Goal: Task Accomplishment & Management: Manage account settings

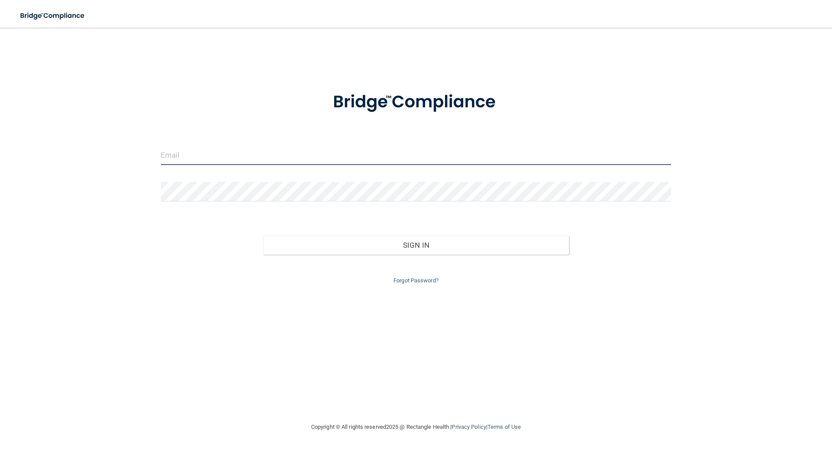
click at [177, 158] on input "email" at bounding box center [416, 156] width 510 height 20
type input "[EMAIL_ADDRESS][DOMAIN_NAME]"
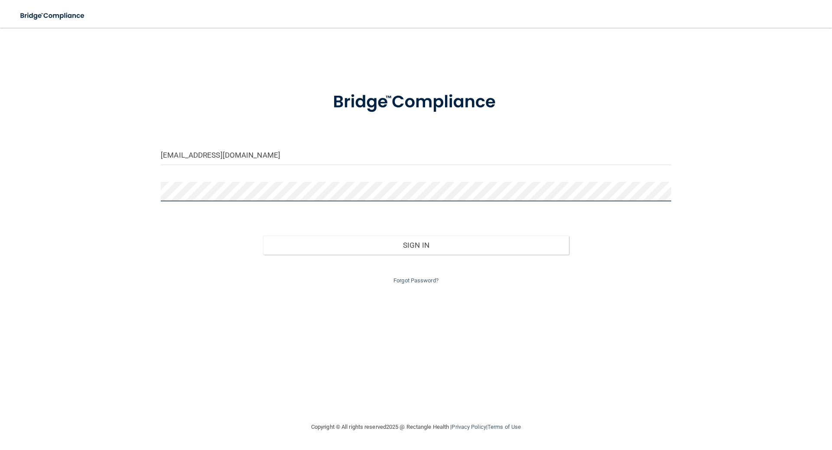
click at [263, 236] on button "Sign In" at bounding box center [416, 245] width 306 height 19
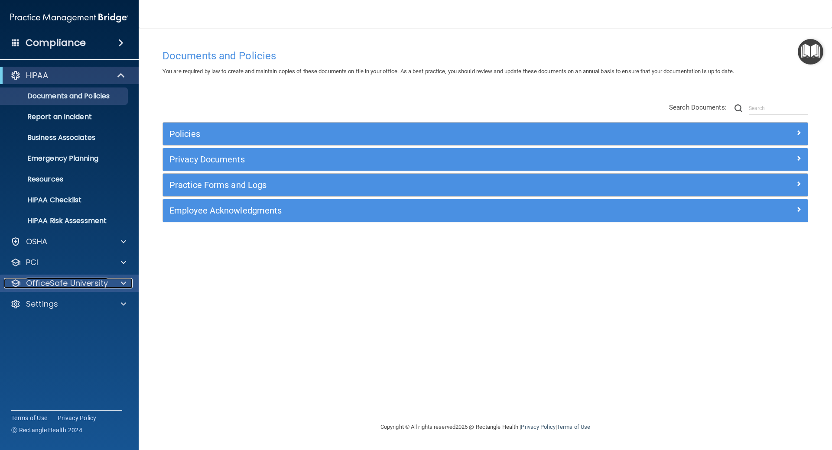
click at [54, 279] on p "OfficeSafe University" at bounding box center [67, 283] width 82 height 10
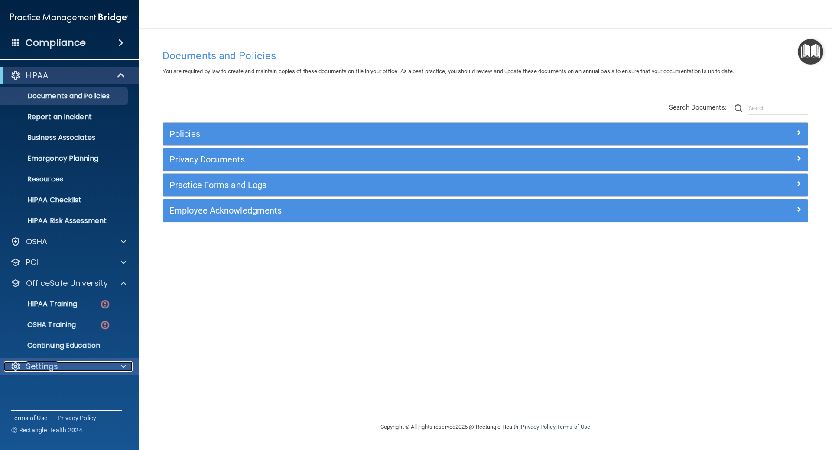
click at [61, 367] on div "Settings" at bounding box center [57, 366] width 107 height 10
click at [61, 407] on p "My Users" at bounding box center [65, 408] width 118 height 9
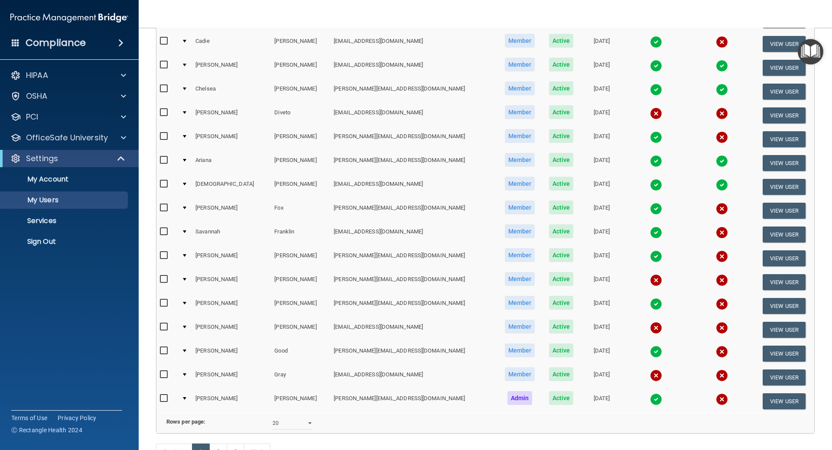
scroll to position [217, 0]
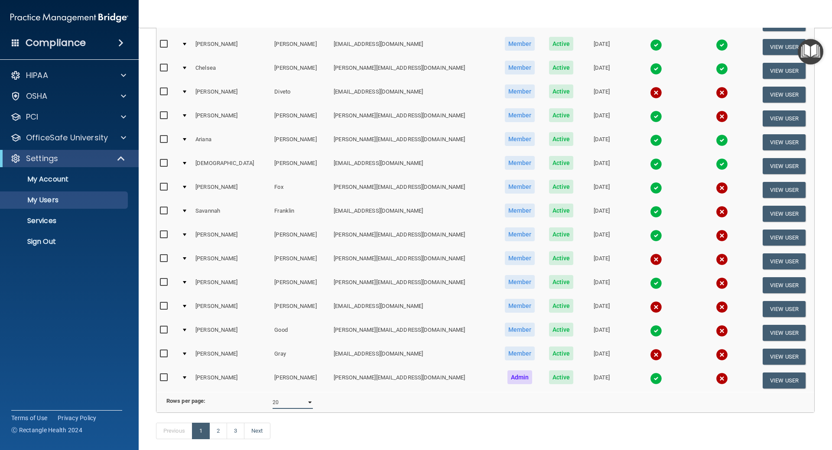
drag, startPoint x: 295, startPoint y: 405, endPoint x: 297, endPoint y: 410, distance: 5.4
click at [295, 405] on select "10 20 30 40 all" at bounding box center [293, 402] width 40 height 13
select select "43"
click at [273, 403] on select "10 20 30 40 all" at bounding box center [293, 402] width 40 height 13
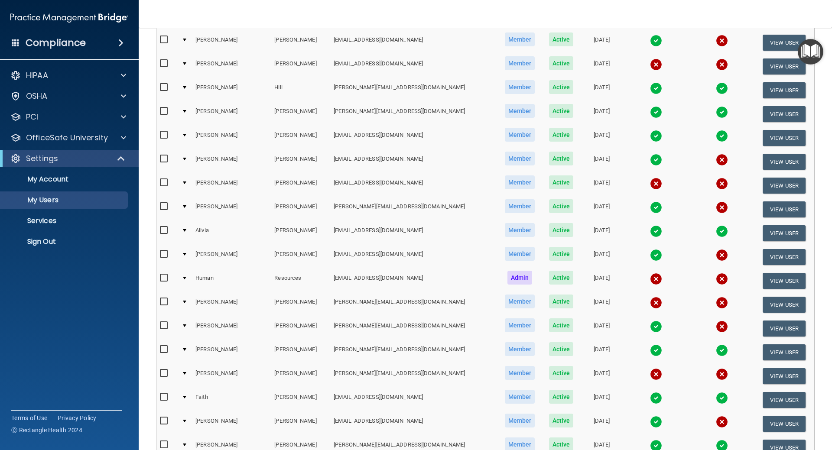
scroll to position [693, 0]
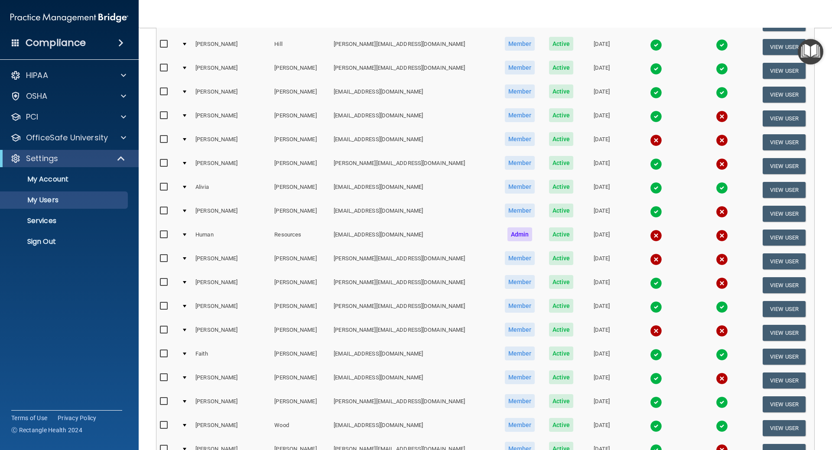
click at [650, 331] on img at bounding box center [656, 331] width 12 height 12
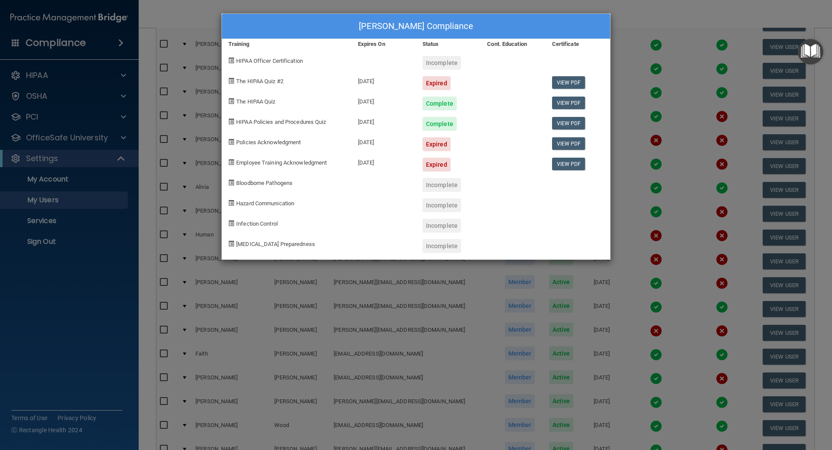
click at [624, 16] on div "[PERSON_NAME] Compliance Training Expires On Status Cont. Education Certificate…" at bounding box center [416, 225] width 832 height 450
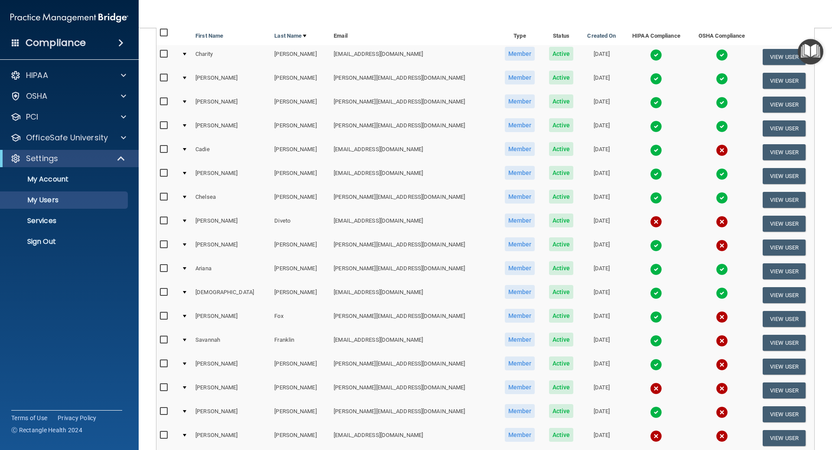
scroll to position [0, 0]
